Goal: Navigation & Orientation: Find specific page/section

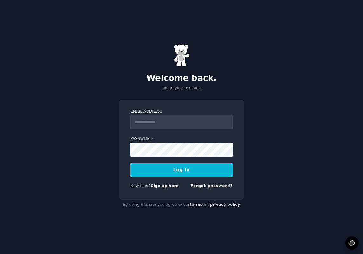
click at [161, 129] on input "Email Address" at bounding box center [181, 122] width 102 height 14
type input "**********"
click at [166, 167] on button "Log In" at bounding box center [181, 169] width 102 height 13
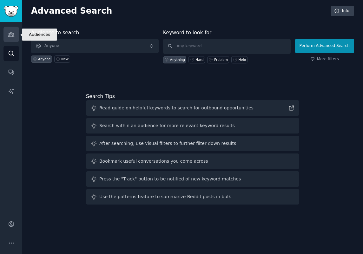
click at [16, 35] on link "Audiences" at bounding box center [11, 35] width 16 height 16
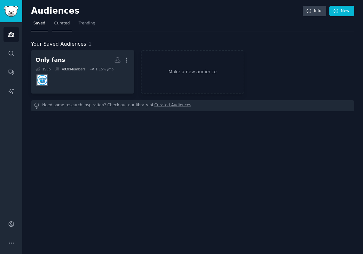
click at [60, 29] on link "Curated" at bounding box center [62, 24] width 20 height 13
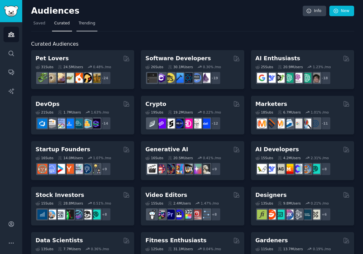
click at [86, 23] on span "Trending" at bounding box center [87, 24] width 16 height 6
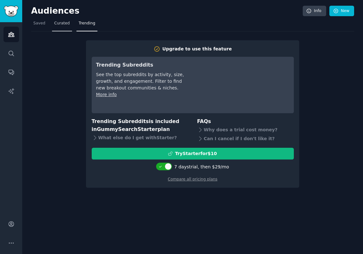
click at [63, 27] on link "Curated" at bounding box center [62, 24] width 20 height 13
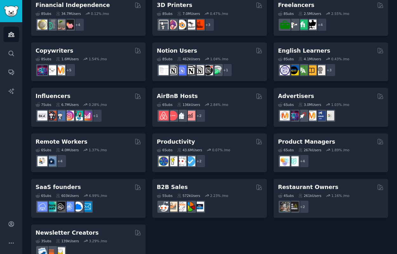
scroll to position [436, 0]
